Goal: Information Seeking & Learning: Learn about a topic

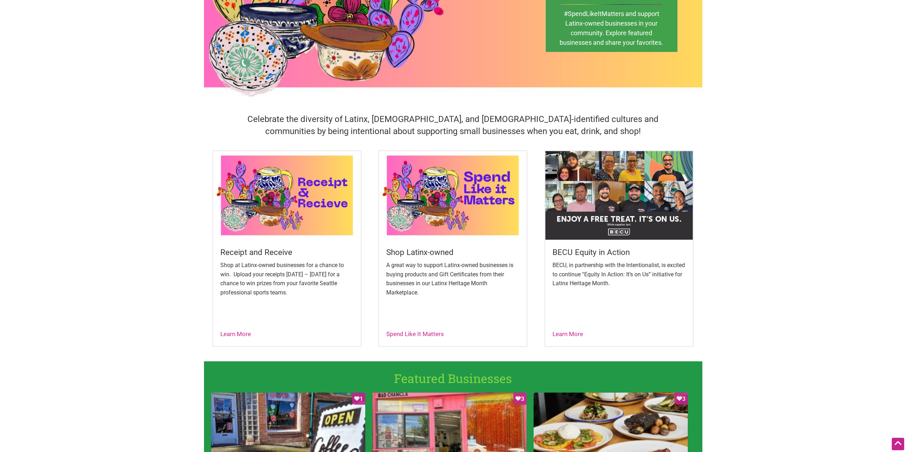
scroll to position [142, 0]
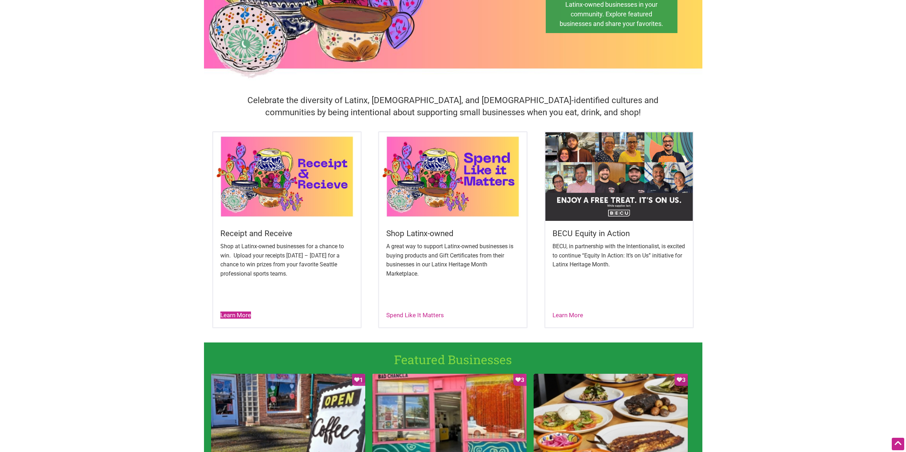
click at [233, 316] on link "Learn More" at bounding box center [235, 315] width 31 height 7
click at [428, 316] on link "Spend Like It Matters" at bounding box center [415, 315] width 58 height 7
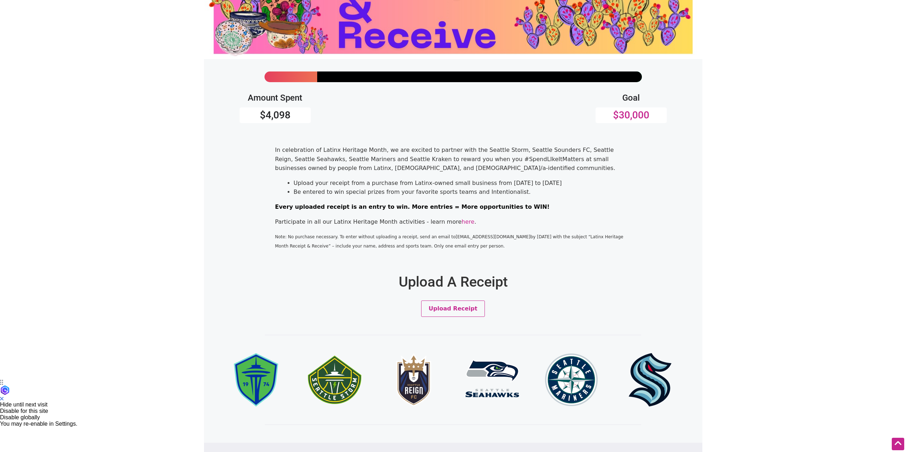
scroll to position [63, 0]
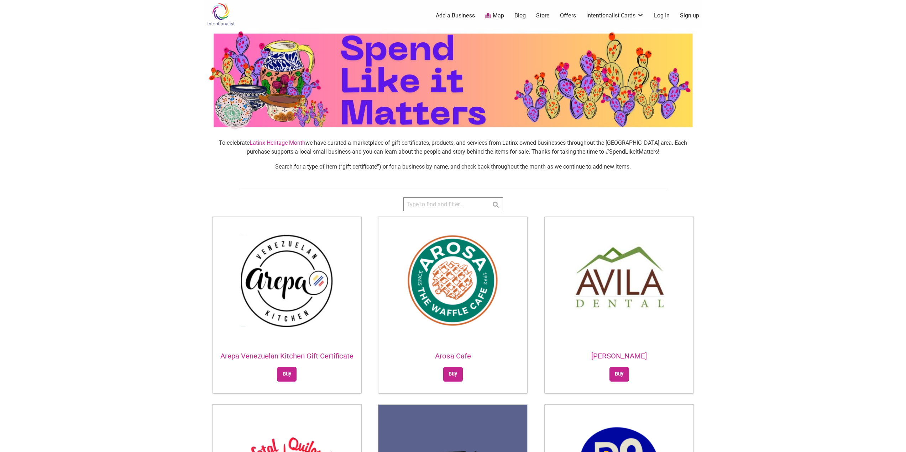
click at [400, 152] on p "To celebrate Latinx Heritage Month we have curated a marketplace of gift certif…" at bounding box center [453, 147] width 486 height 18
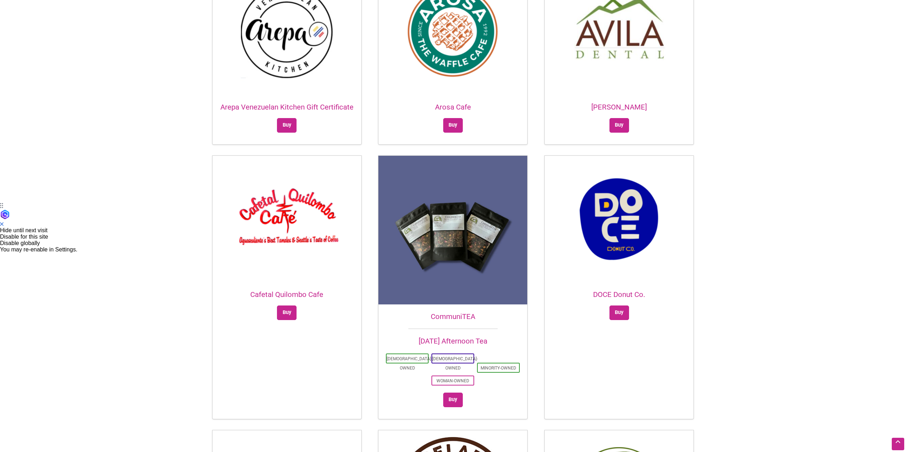
scroll to position [391, 0]
